Goal: Transaction & Acquisition: Purchase product/service

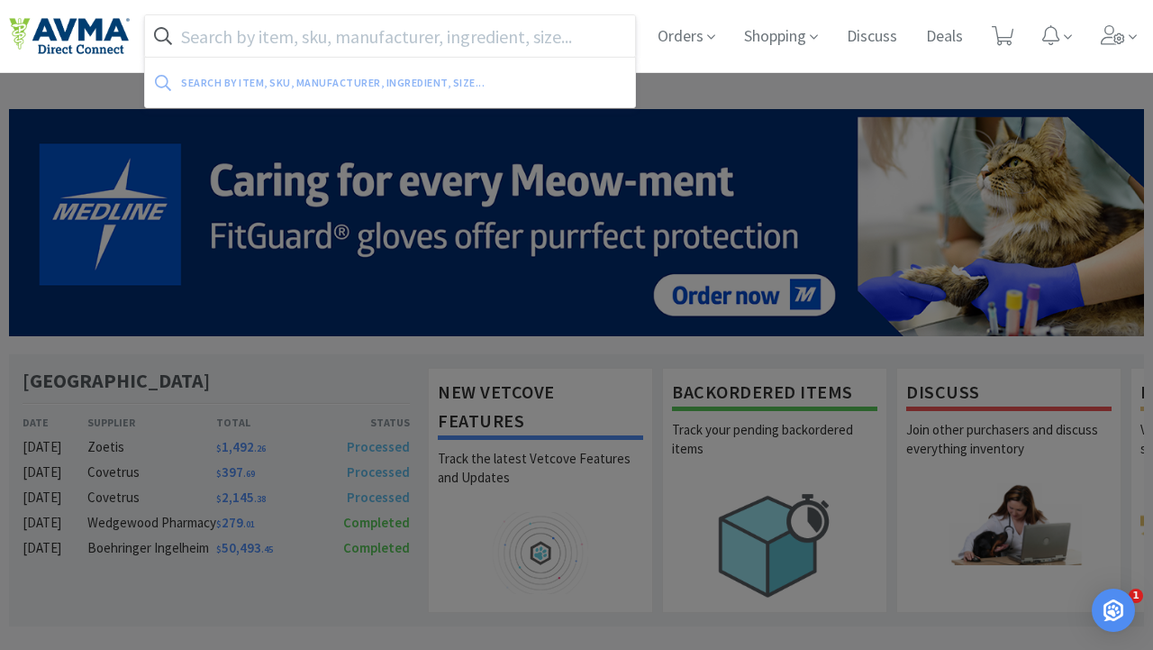
click at [507, 35] on input "text" at bounding box center [390, 35] width 490 height 41
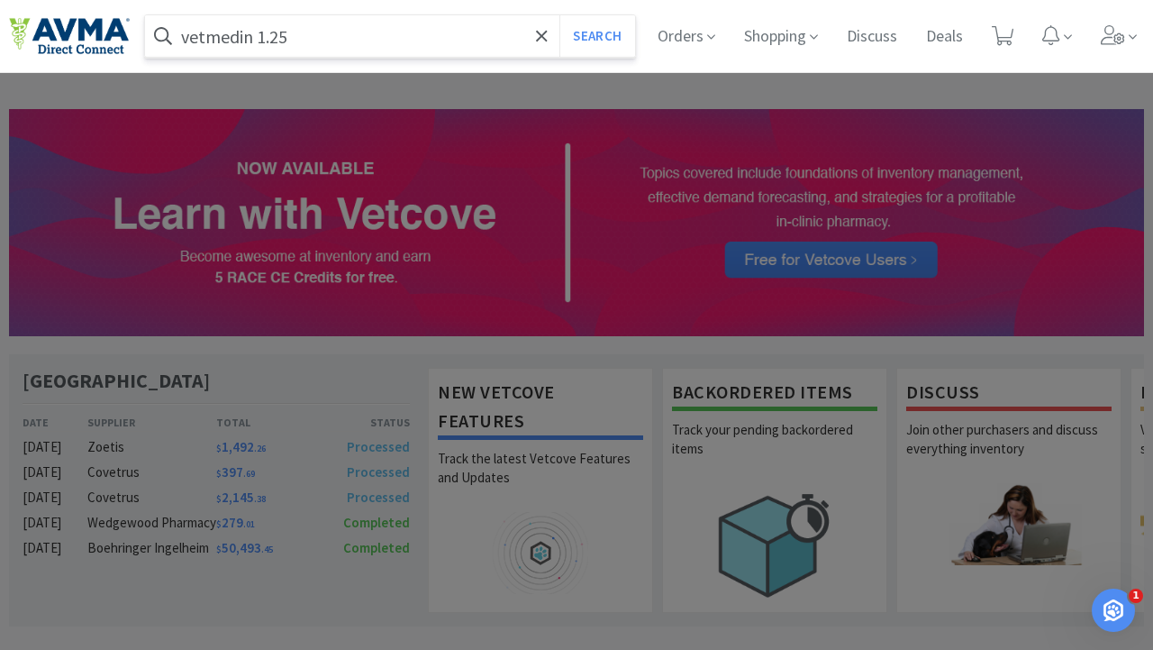
type input "vetmedin 1.25"
click at [559, 15] on button "Search" at bounding box center [596, 35] width 75 height 41
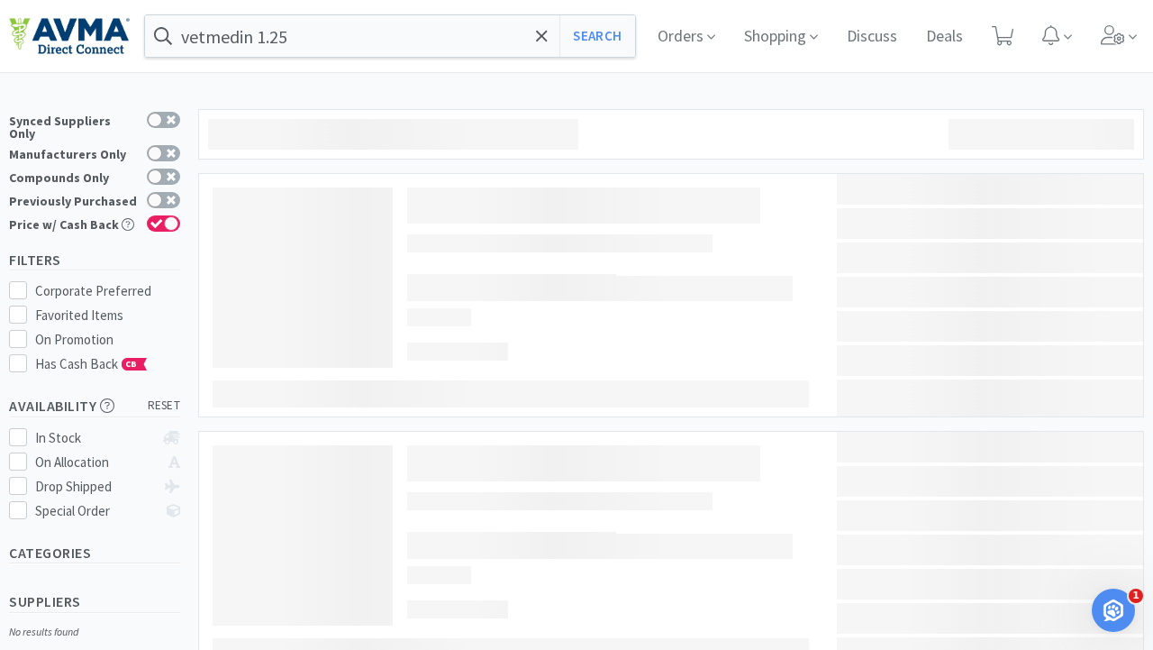
select select "4"
select select "2"
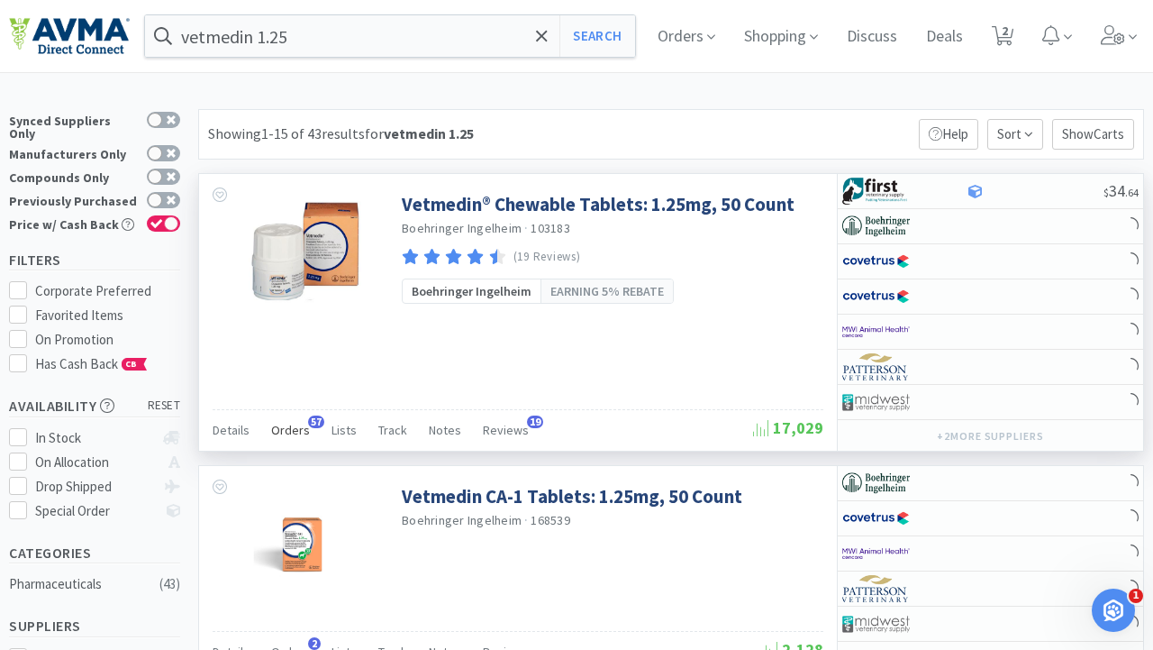
click at [304, 427] on span "Orders" at bounding box center [290, 430] width 39 height 16
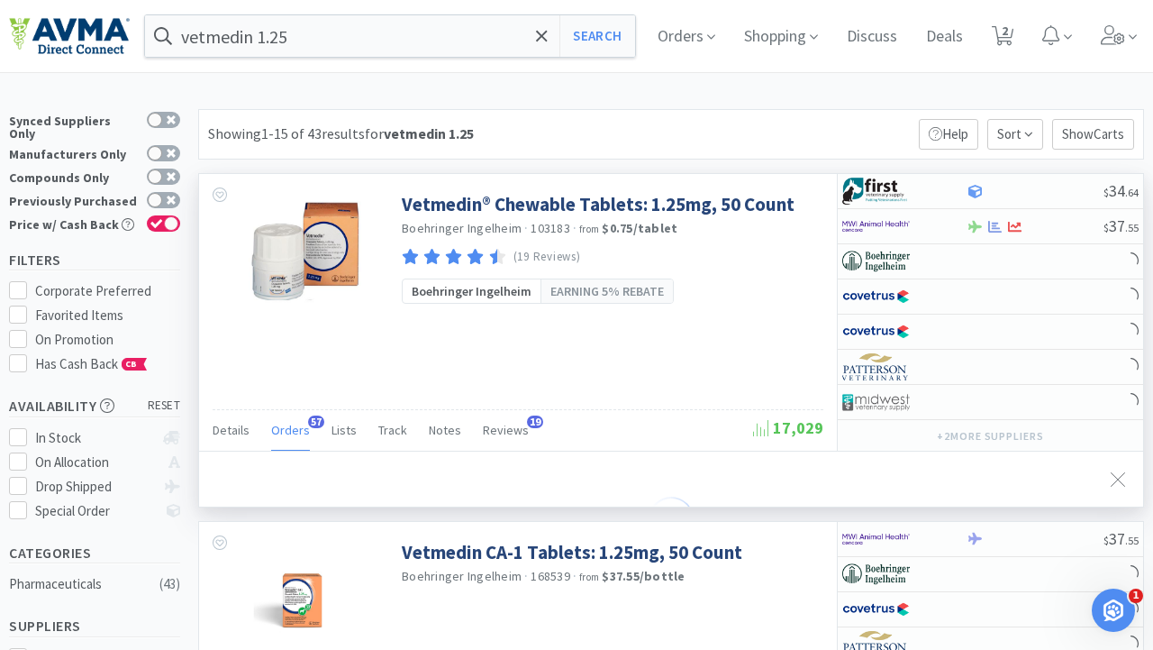
select select "6"
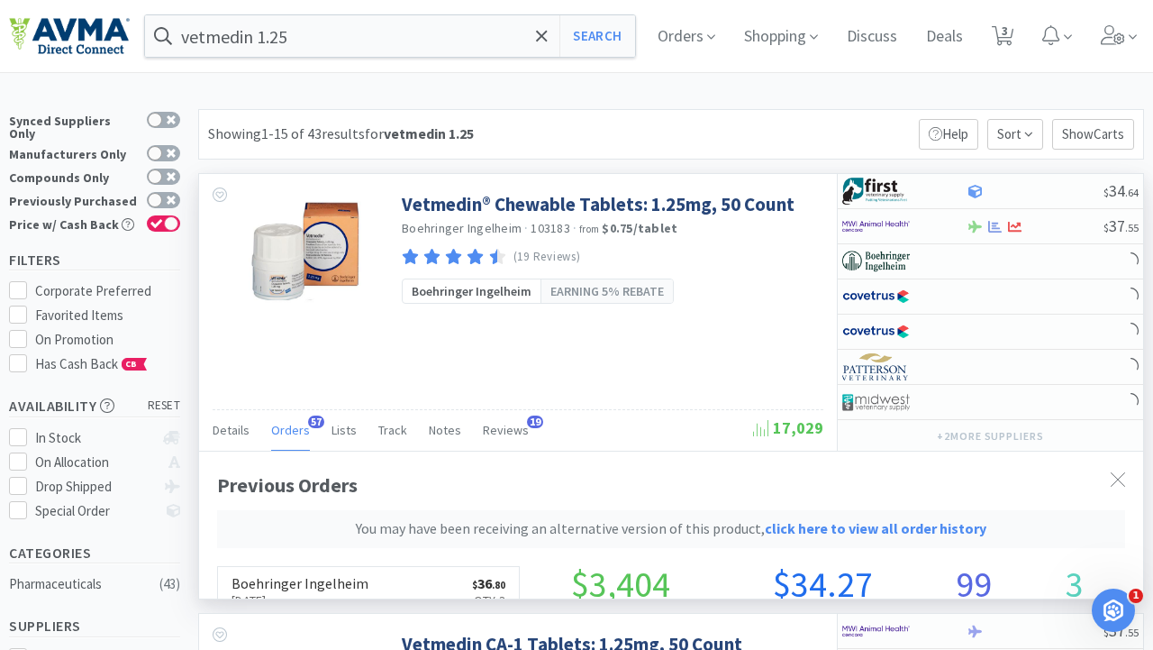
scroll to position [529, 944]
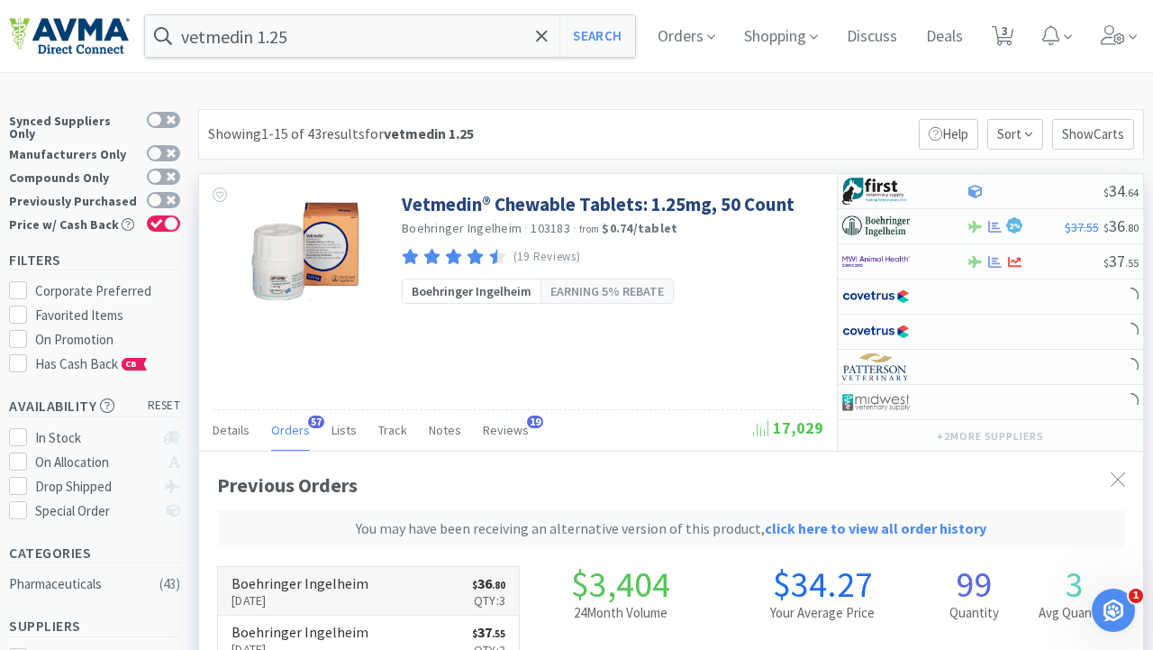
click at [298, 588] on h6 "Boehringer Ingelheim" at bounding box center [300, 583] width 137 height 14
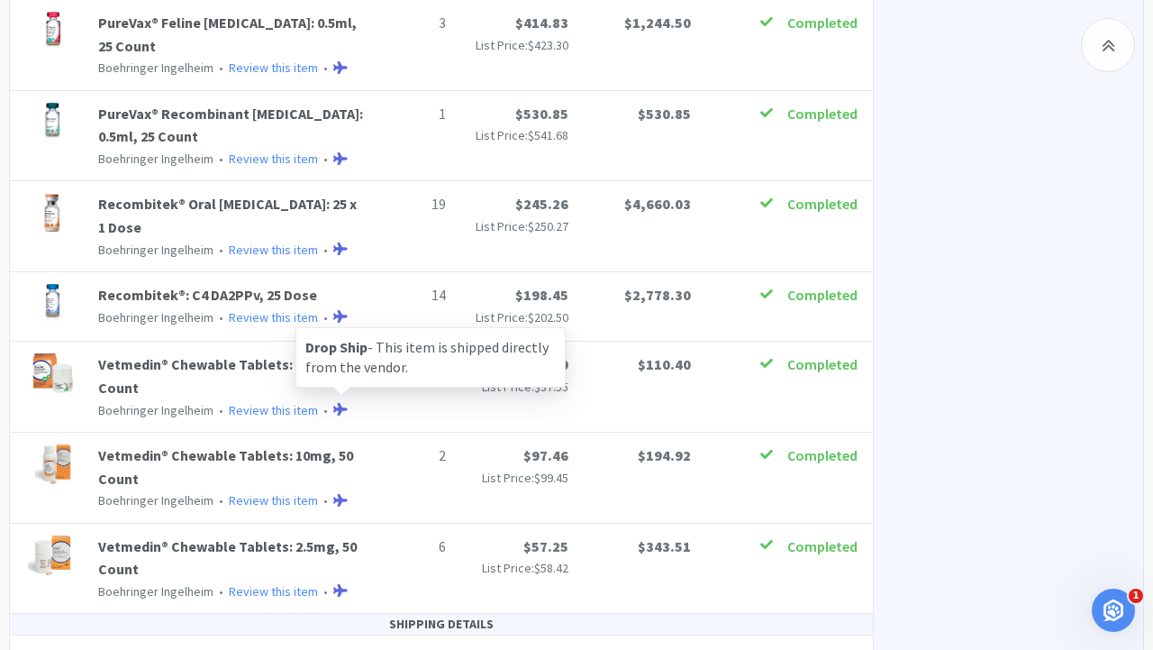
scroll to position [1568, 0]
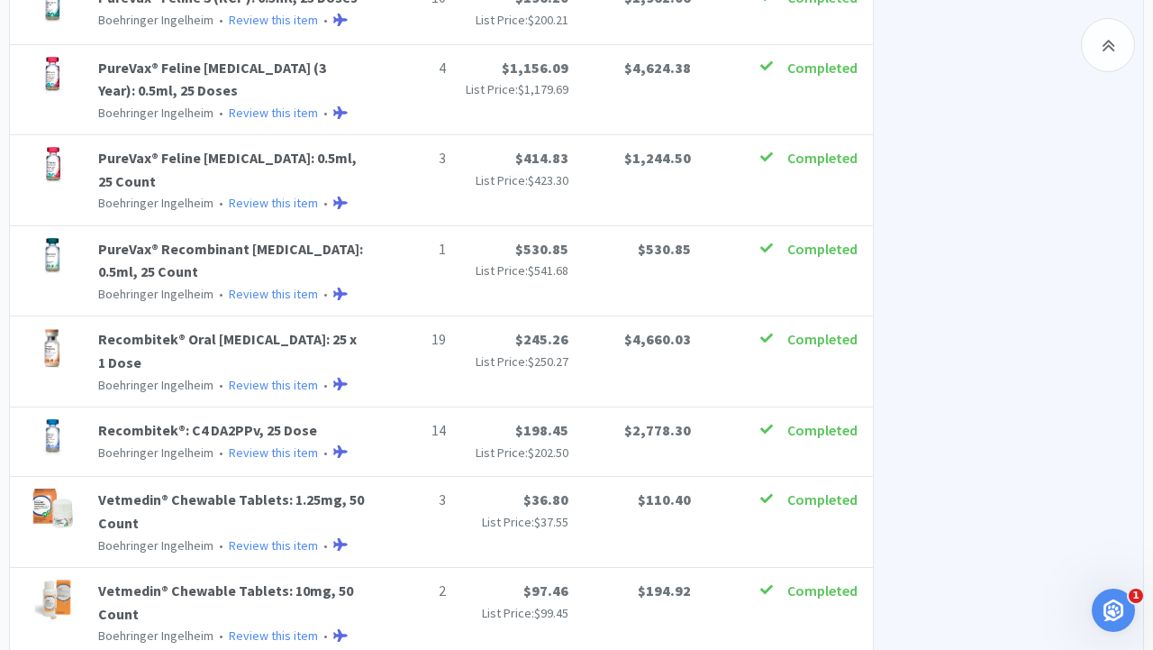
click at [559, 251] on div "PureVax® Recombinant [MEDICAL_DATA]: 0.5ml, 25 Count [PERSON_NAME] • Review thi…" at bounding box center [441, 271] width 841 height 67
click at [568, 253] on div "PureVax® Recombinant [MEDICAL_DATA]: 0.5ml, 25 Count [PERSON_NAME] • Review thi…" at bounding box center [441, 271] width 841 height 67
click at [568, 252] on div "PureVax® Recombinant [MEDICAL_DATA]: 0.5ml, 25 Count [PERSON_NAME] • Review thi…" at bounding box center [441, 271] width 841 height 67
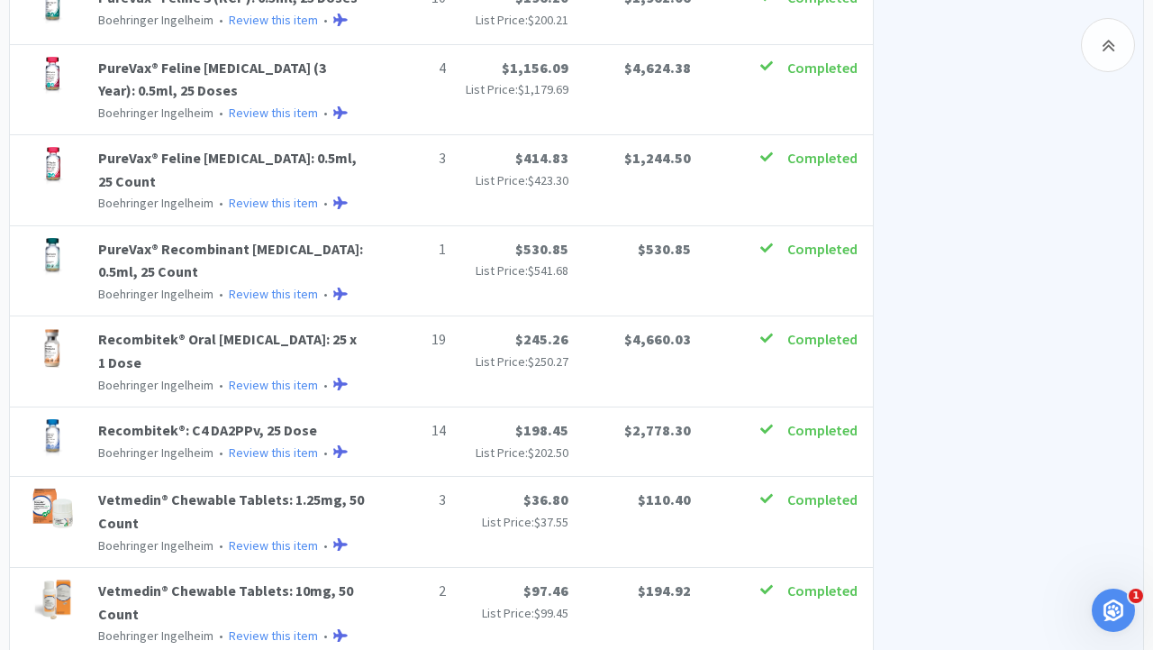
click at [568, 252] on div "PureVax® Recombinant [MEDICAL_DATA]: 0.5ml, 25 Count [PERSON_NAME] • Review thi…" at bounding box center [441, 271] width 841 height 67
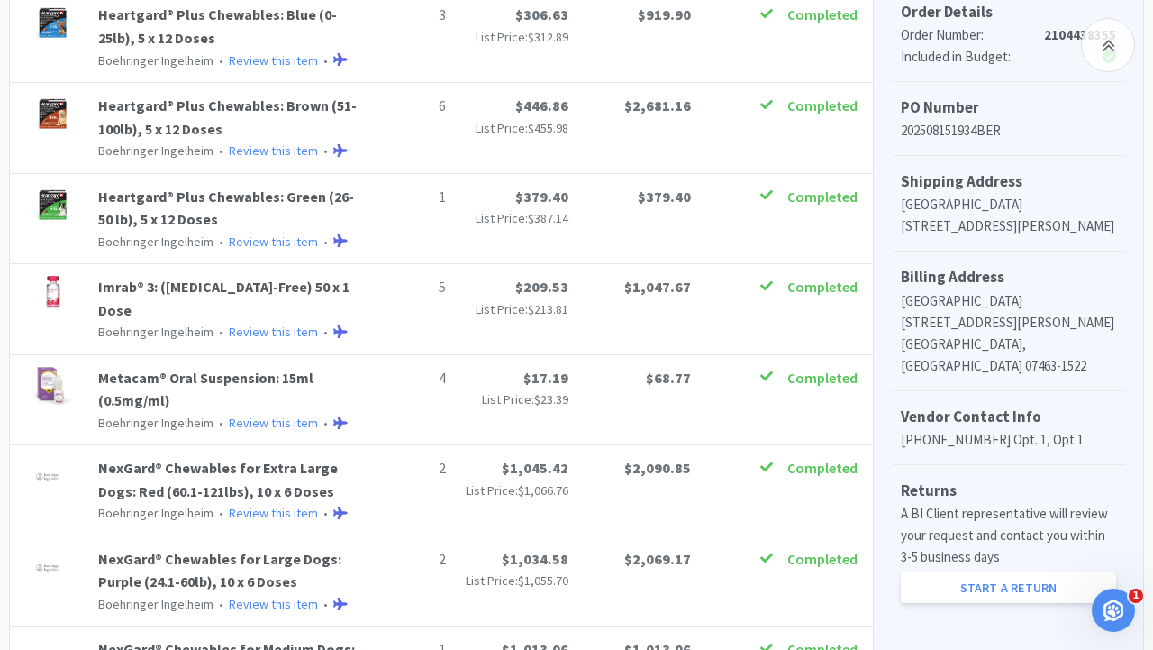
scroll to position [442, 0]
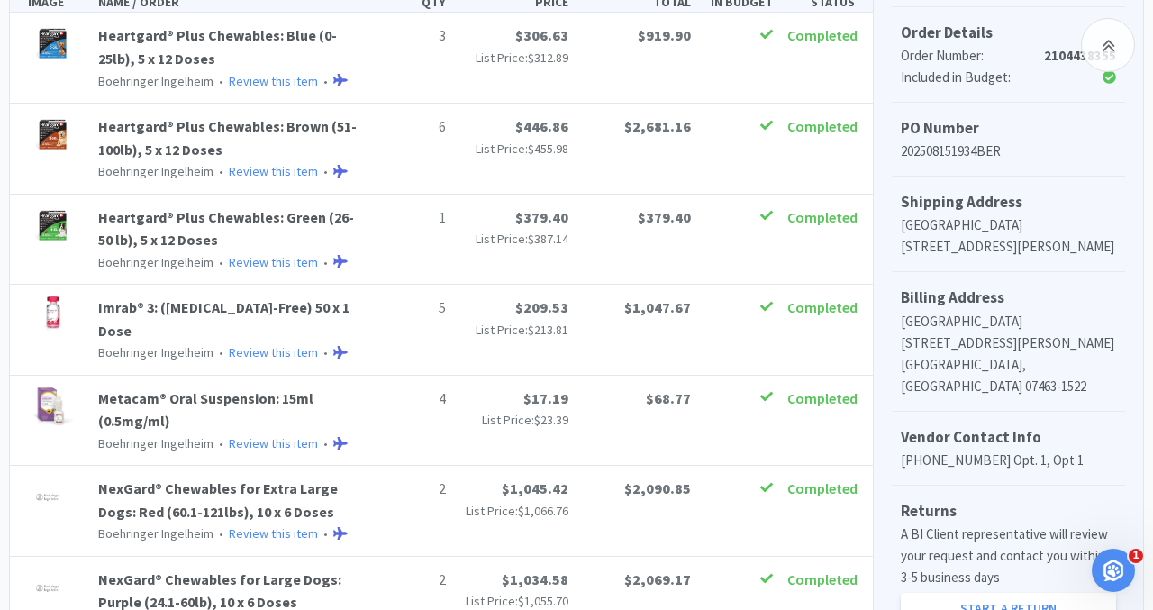
drag, startPoint x: 576, startPoint y: 252, endPoint x: 521, endPoint y: 45, distance: 214.4
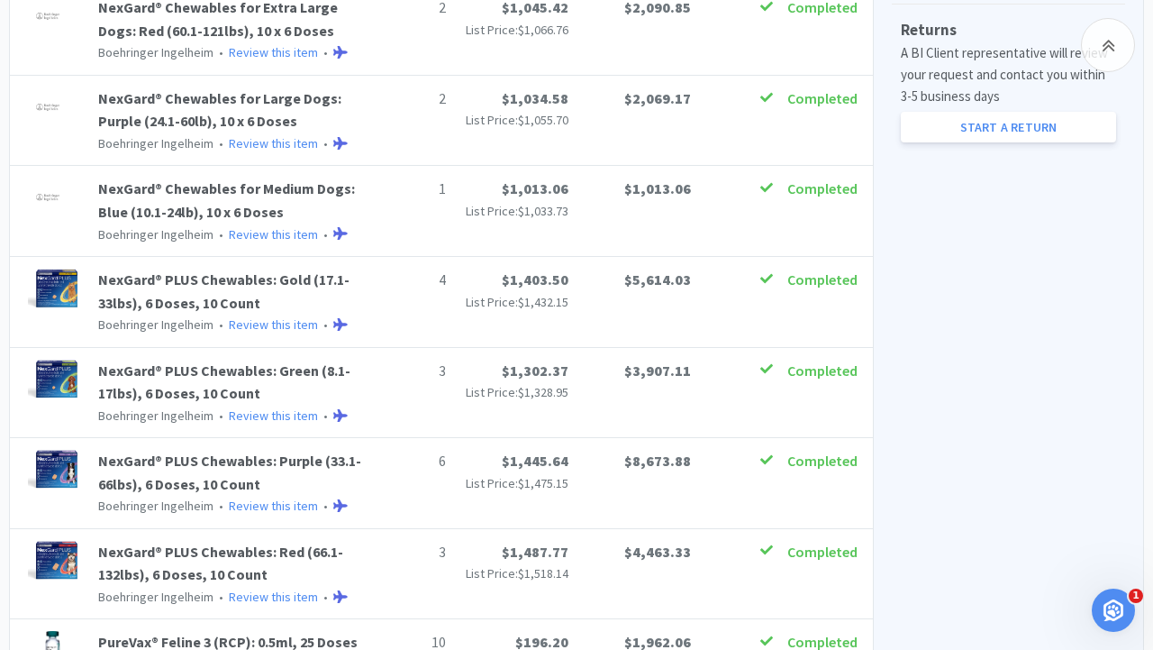
scroll to position [495, 0]
